Goal: Information Seeking & Learning: Check status

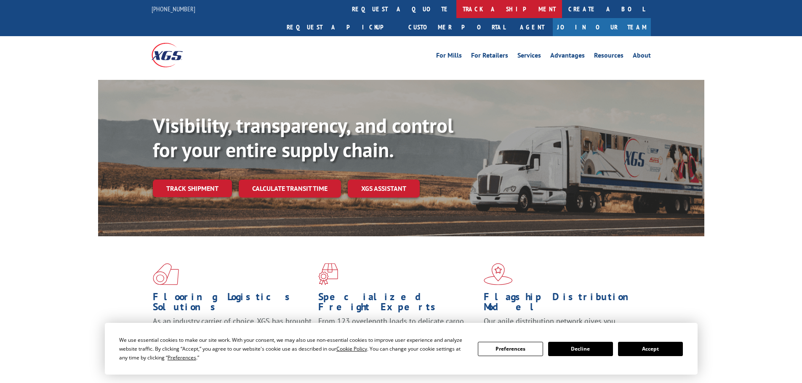
click at [456, 8] on link "track a shipment" at bounding box center [509, 9] width 106 height 18
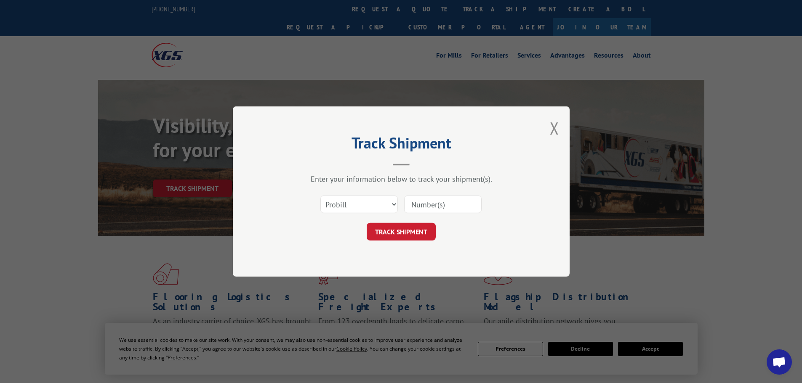
click at [418, 197] on input at bounding box center [442, 205] width 77 height 18
paste input "17501611"
type input "17501611"
click at [409, 229] on button "TRACK SHIPMENT" at bounding box center [401, 232] width 69 height 18
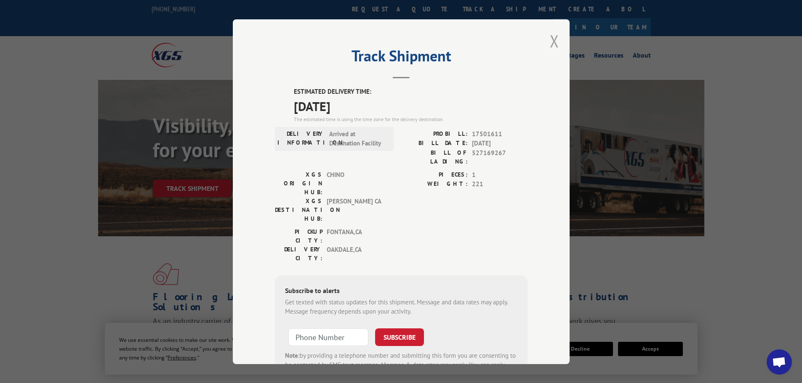
click at [550, 38] on button "Close modal" at bounding box center [554, 41] width 9 height 22
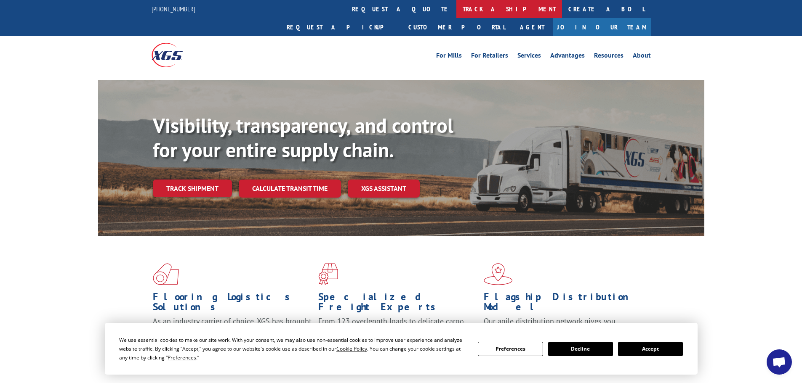
click at [456, 6] on link "track a shipment" at bounding box center [509, 9] width 106 height 18
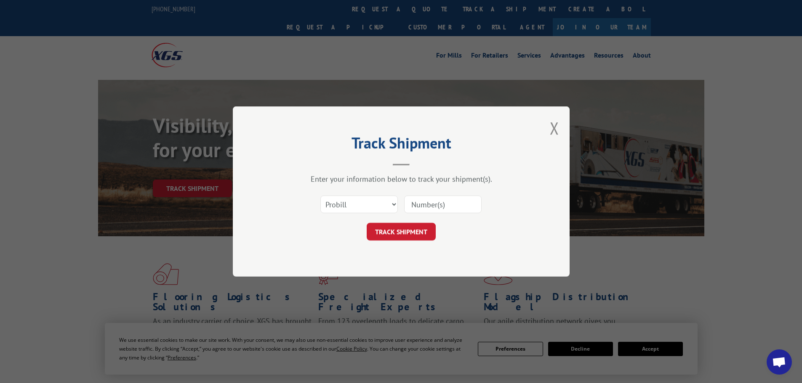
click at [435, 206] on input at bounding box center [442, 205] width 77 height 18
paste input "17496913"
type input "17496913"
click at [412, 228] on button "TRACK SHIPMENT" at bounding box center [401, 232] width 69 height 18
